Goal: Go to known website: Access a specific website the user already knows

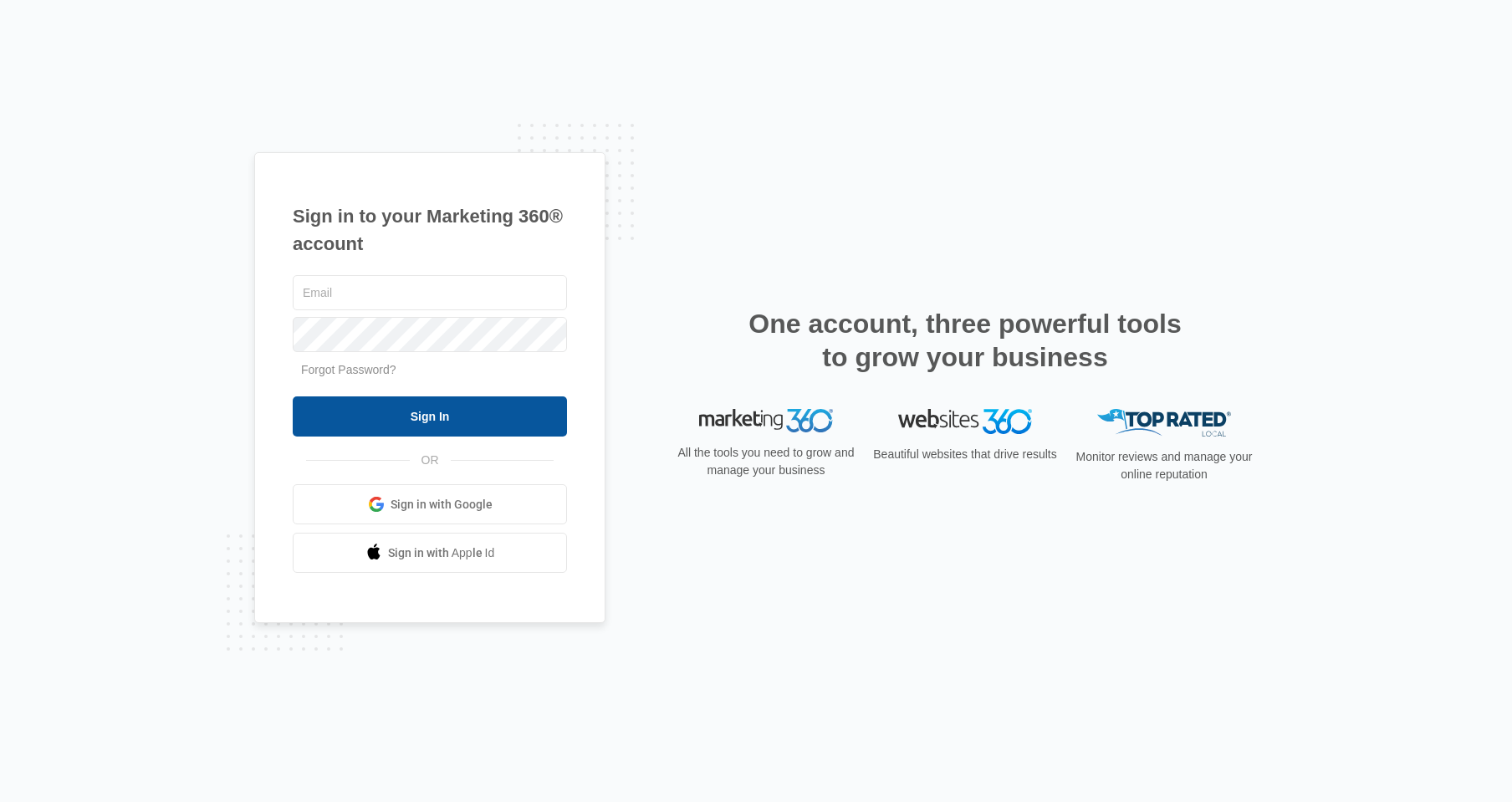
type input "[PERSON_NAME][EMAIL_ADDRESS][DOMAIN_NAME]"
click at [433, 410] on input "Sign In" at bounding box center [430, 417] width 275 height 40
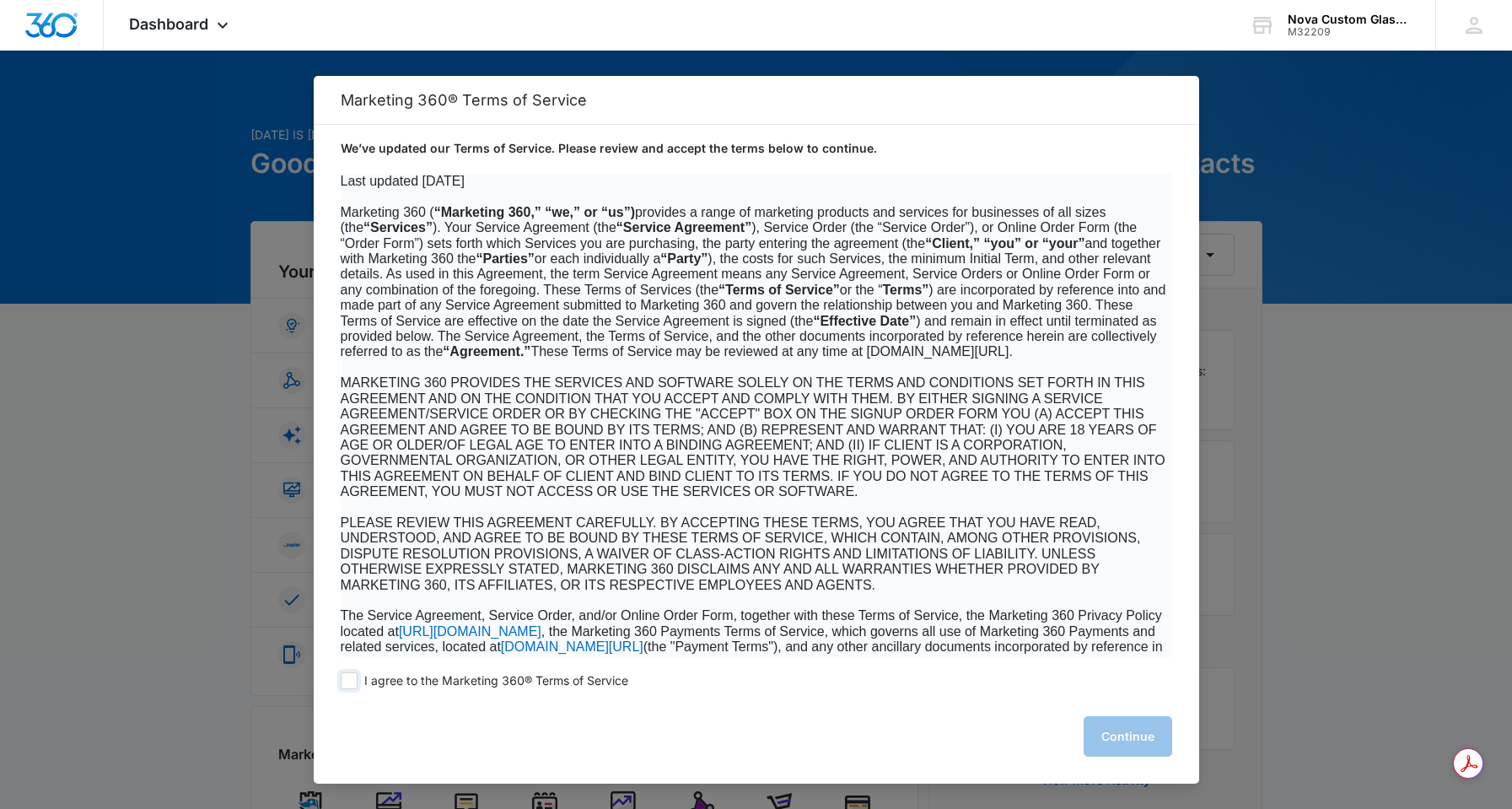
click at [348, 684] on span at bounding box center [349, 681] width 17 height 17
click at [348, 684] on input "I agree to the Marketing 360® Terms of Service" at bounding box center [349, 681] width 17 height 17
checkbox input "true"
click at [1125, 736] on button "Continue" at bounding box center [1128, 736] width 89 height 41
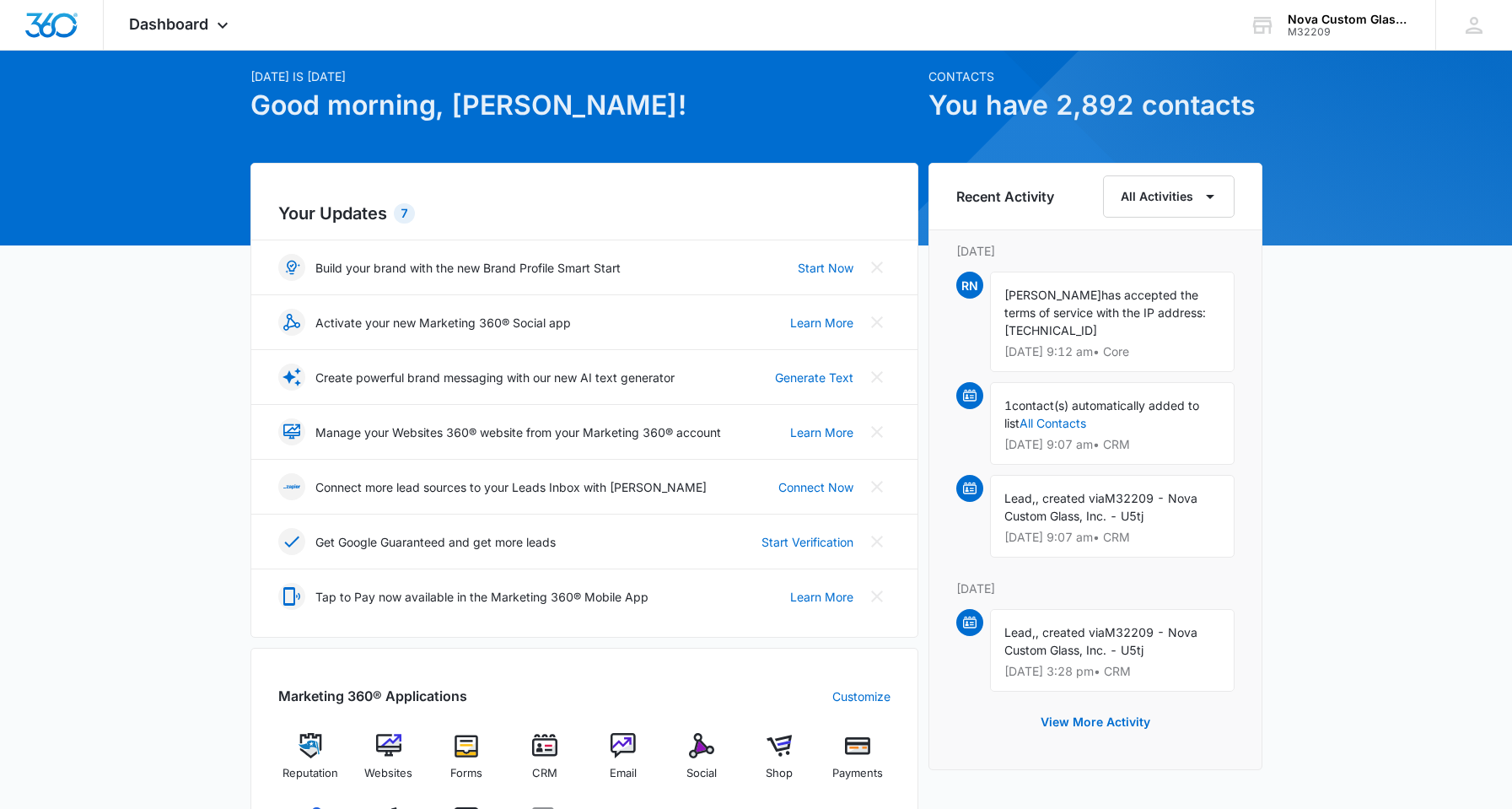
scroll to position [169, 0]
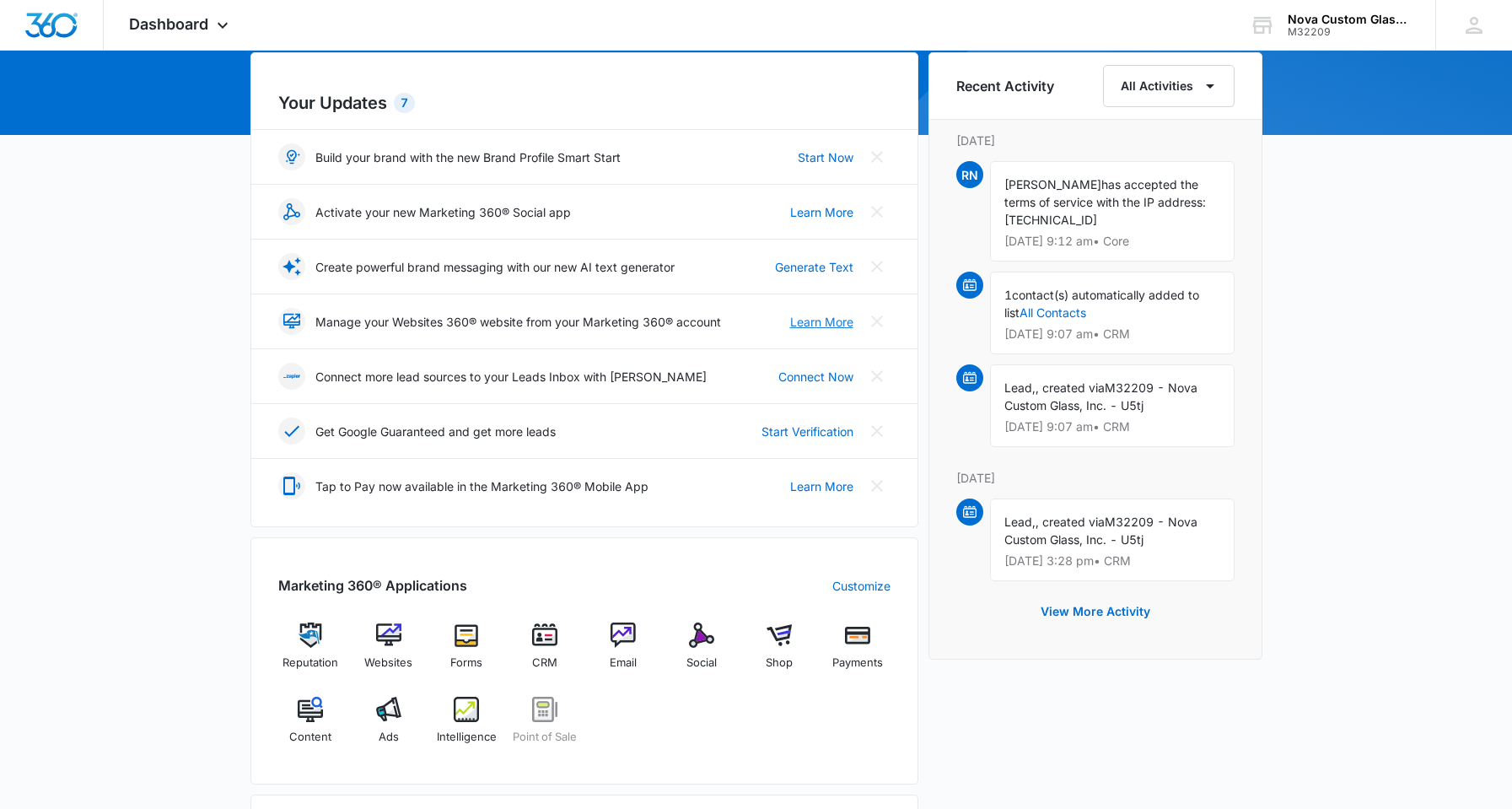
click at [830, 323] on link "Learn More" at bounding box center [822, 321] width 64 height 18
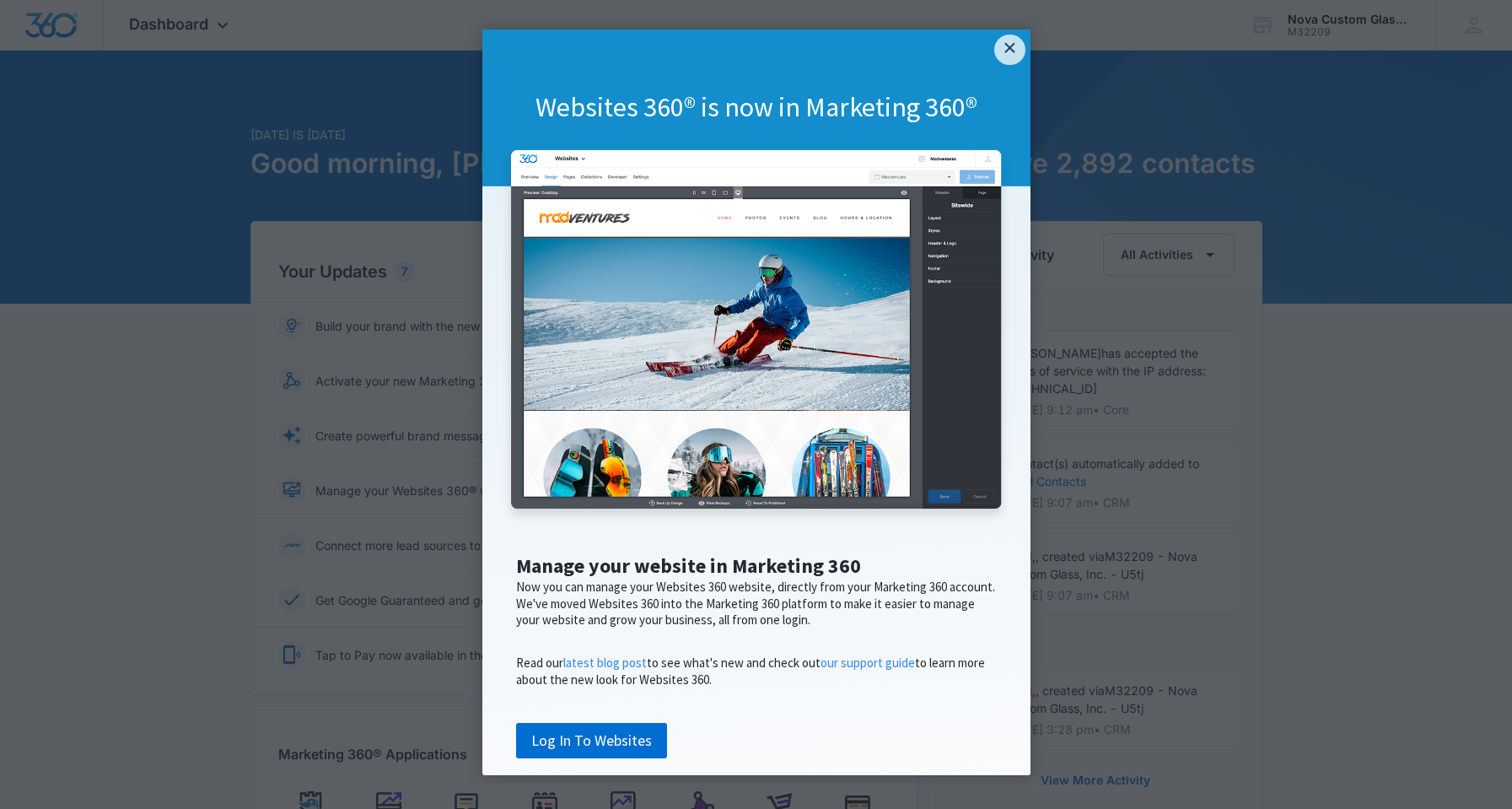
scroll to position [58, 0]
click at [609, 746] on link "Log In To Websites" at bounding box center [591, 740] width 151 height 36
